Goal: Task Accomplishment & Management: Use online tool/utility

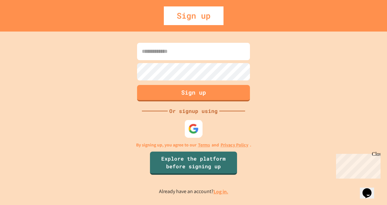
click at [194, 131] on img at bounding box center [193, 128] width 11 height 11
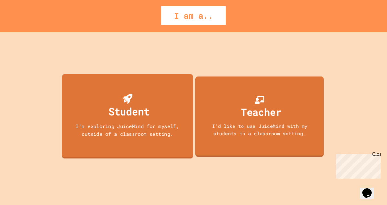
click at [129, 127] on div "I'm exploring JuiceMind for myself, outside of a classroom setting." at bounding box center [127, 129] width 118 height 15
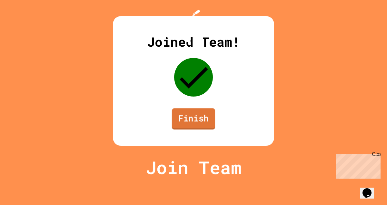
click at [197, 129] on link "Finish" at bounding box center [193, 118] width 43 height 21
